Goal: Navigation & Orientation: Find specific page/section

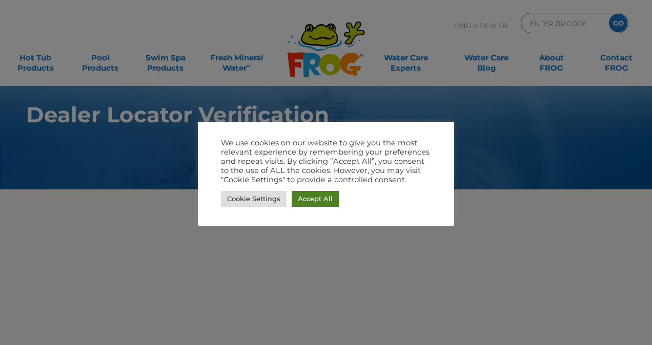
click at [313, 195] on link "Accept All" at bounding box center [315, 199] width 47 height 16
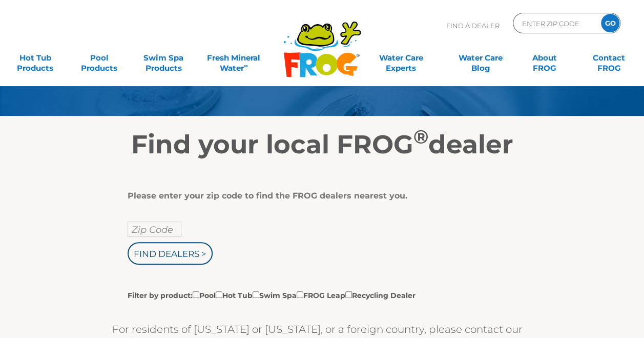
scroll to position [103, 0]
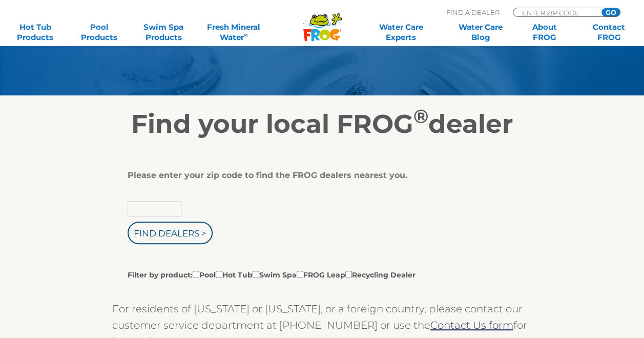
click at [136, 208] on input "text" at bounding box center [155, 208] width 54 height 15
type input "Zip Code"
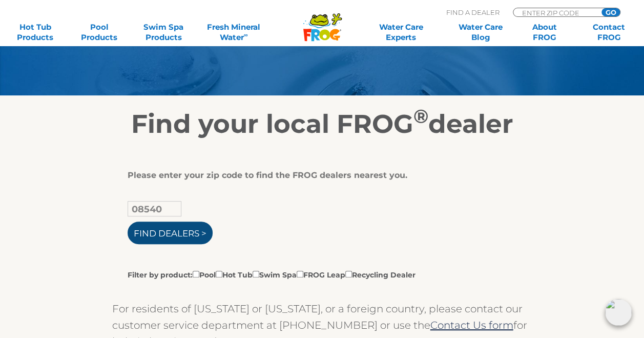
type input "08540"
drag, startPoint x: 182, startPoint y: 229, endPoint x: 192, endPoint y: 229, distance: 9.2
click at [183, 229] on input "Find Dealers >" at bounding box center [170, 232] width 85 height 23
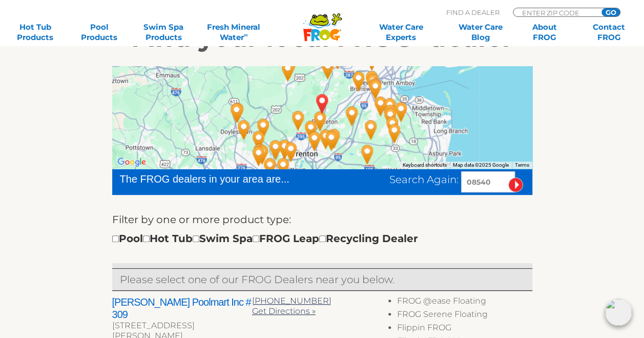
scroll to position [205, 0]
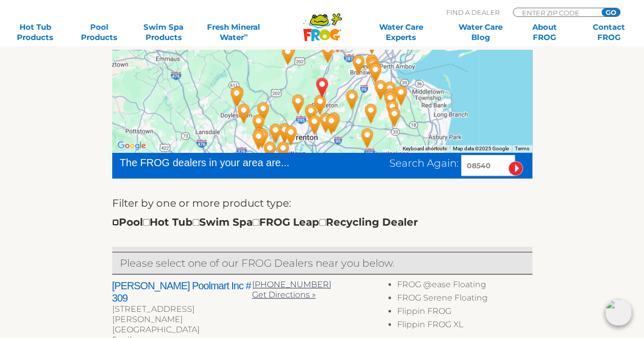
click at [114, 220] on input "checkbox" at bounding box center [115, 222] width 7 height 7
checkbox input "true"
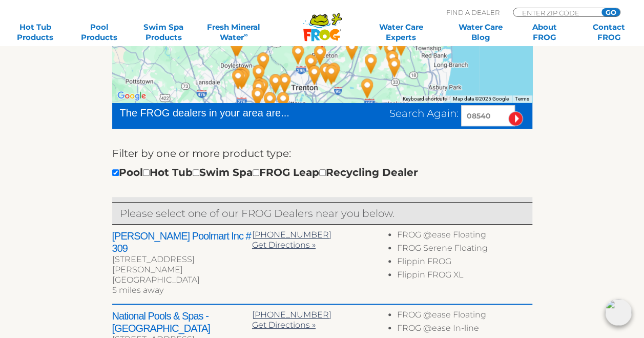
scroll to position [306, 0]
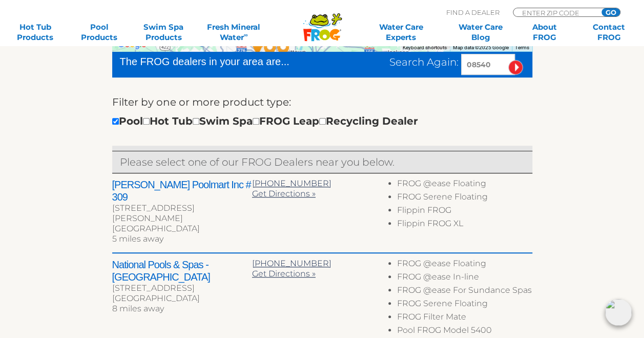
click at [279, 117] on div "Pool Hot Tub Swim Spa FROG Leap Recycling Dealer" at bounding box center [265, 121] width 306 height 16
click at [259, 120] on input "checkbox" at bounding box center [256, 121] width 7 height 7
checkbox input "true"
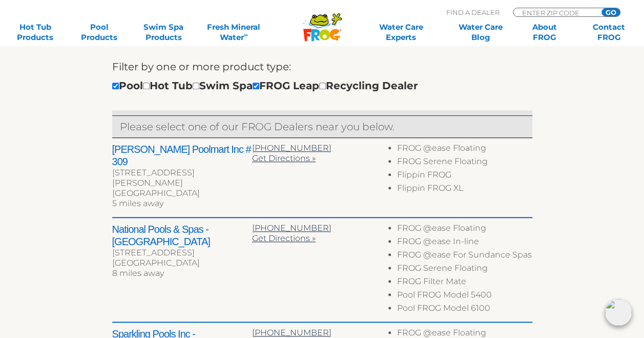
scroll to position [357, 0]
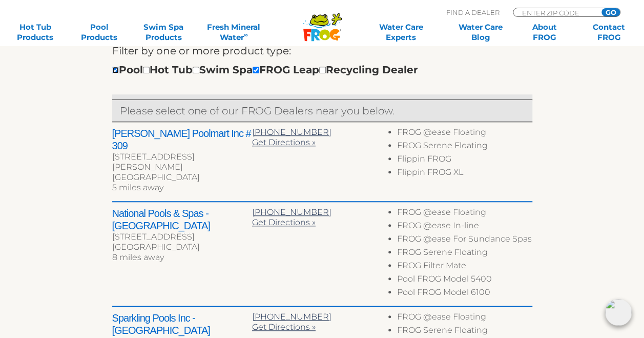
click at [114, 69] on input "checkbox" at bounding box center [115, 70] width 7 height 7
checkbox input "false"
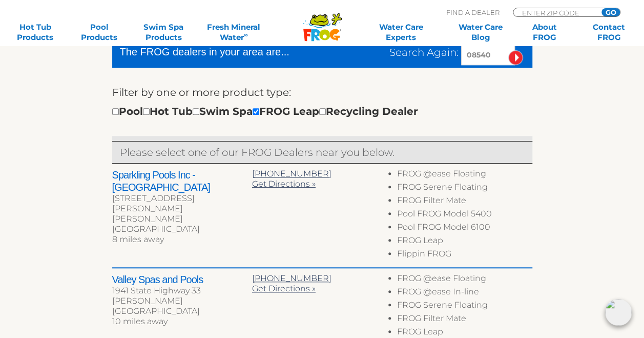
scroll to position [306, 0]
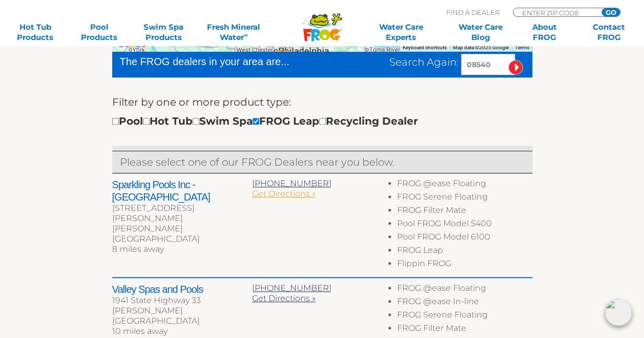
click at [266, 194] on span "Get Directions »" at bounding box center [284, 194] width 64 height 10
